Goal: Information Seeking & Learning: Learn about a topic

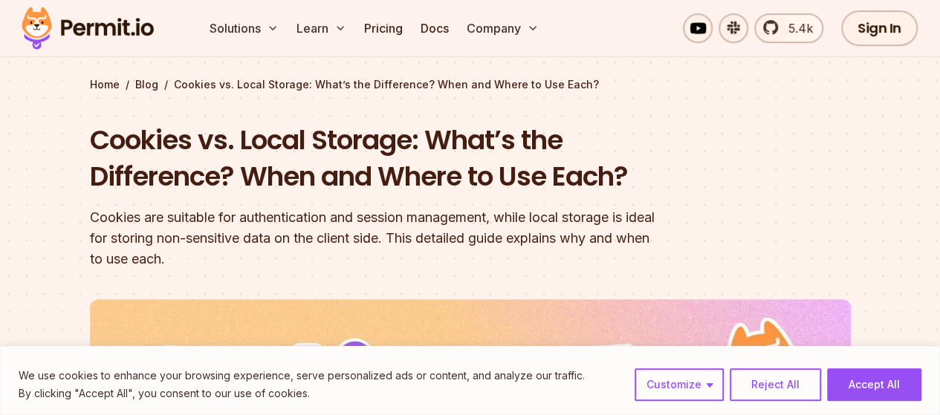
scroll to position [89, 0]
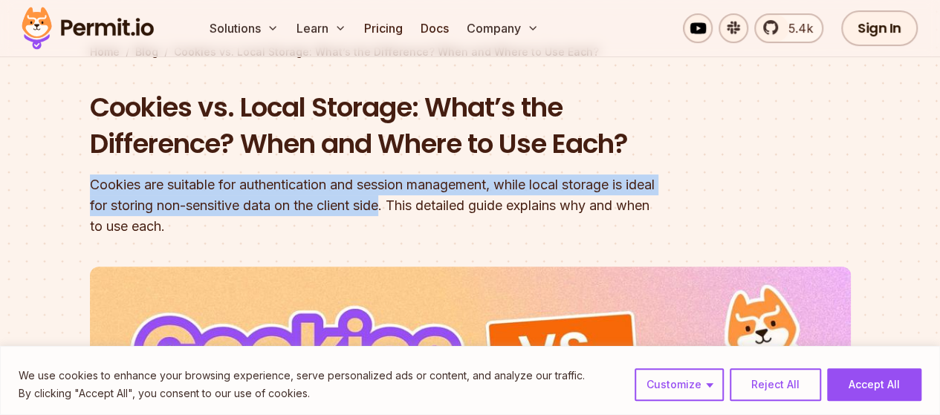
drag, startPoint x: 418, startPoint y: 203, endPoint x: 84, endPoint y: 182, distance: 334.9
click at [84, 182] on section "Home / Blog / Cookies vs. Local Storage: What’s the Difference? When and Where …" at bounding box center [470, 379] width 940 height 860
copy div "Cookies are suitable for authentication and session management, while local sto…"
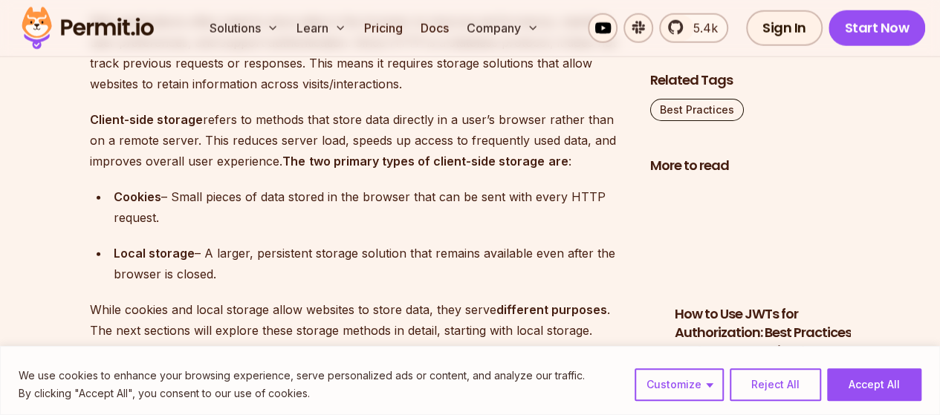
scroll to position [1872, 0]
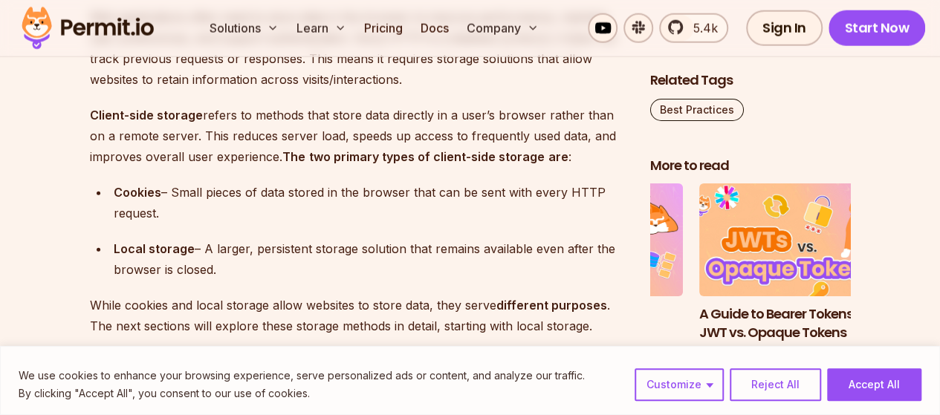
drag, startPoint x: 229, startPoint y: 277, endPoint x: 90, endPoint y: 194, distance: 161.9
click at [90, 194] on ul "Cookies – Small pieces of data stored in the browser that can be sent with ever…" at bounding box center [358, 231] width 536 height 98
copy ul "Cookies – Small pieces of data stored in the browser that can be sent with ever…"
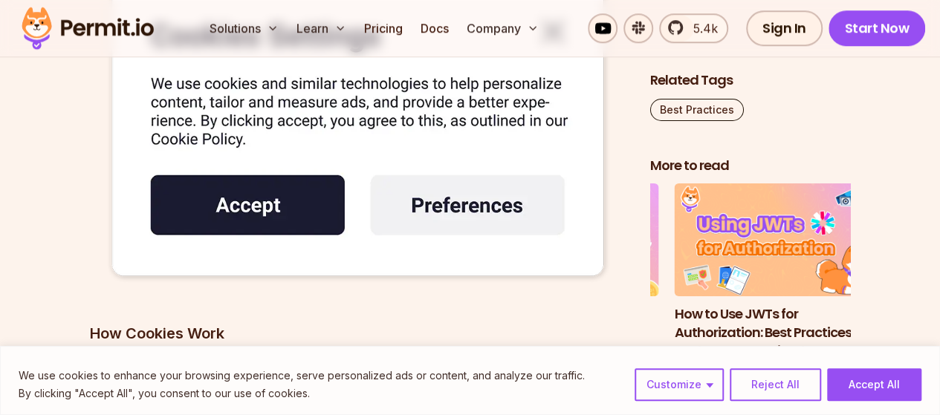
scroll to position [3417, 0]
